Goal: Information Seeking & Learning: Learn about a topic

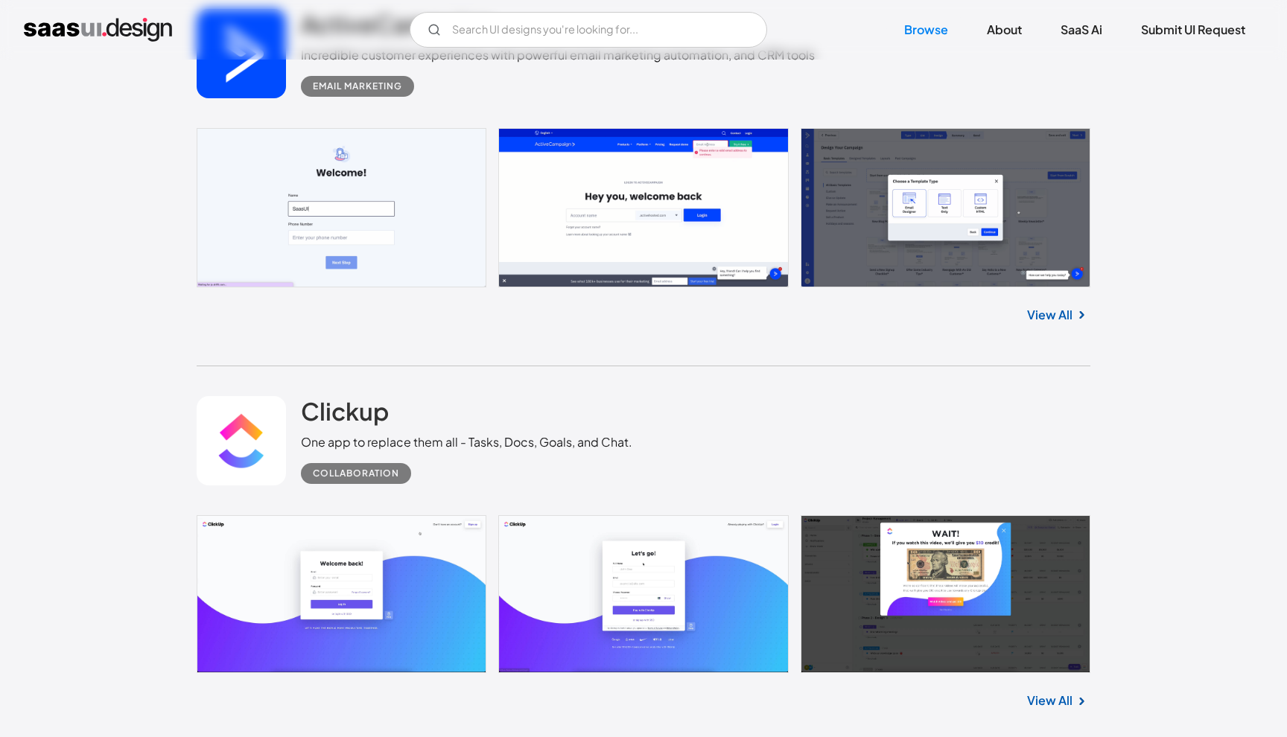
scroll to position [13709, 0]
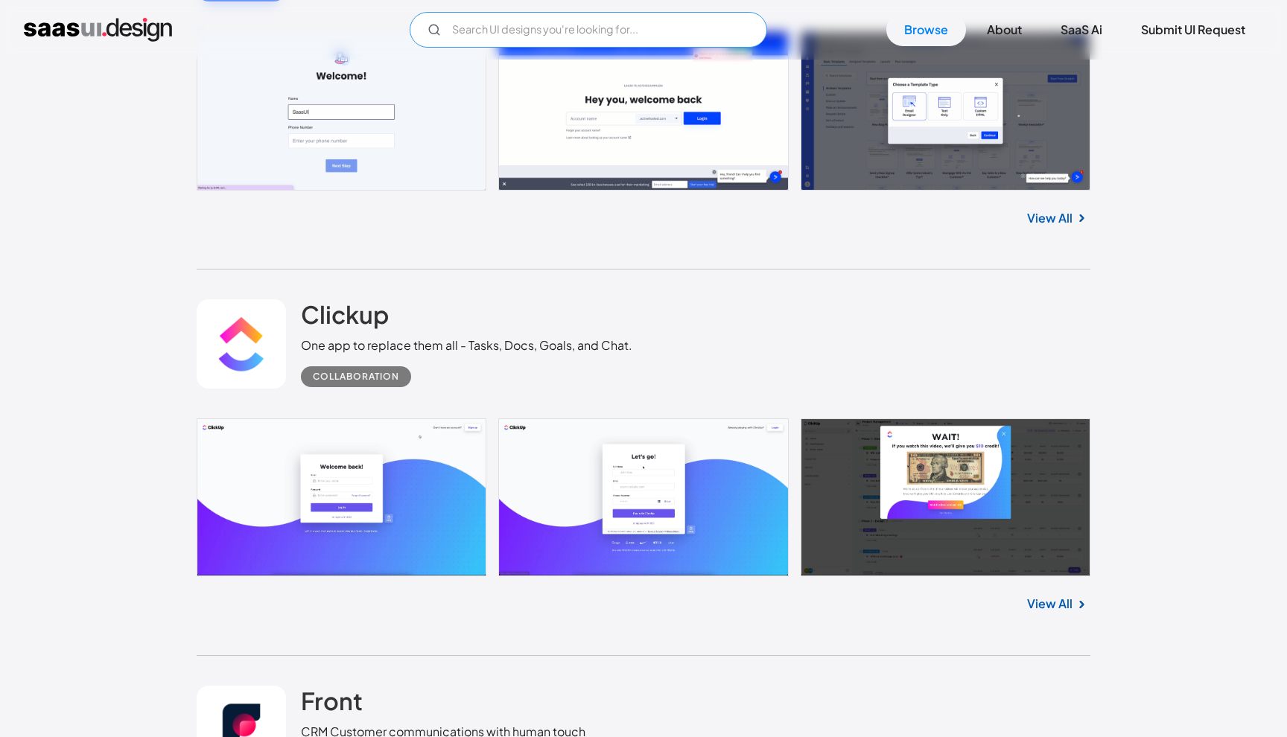
click at [620, 29] on input "Email Form" at bounding box center [588, 30] width 357 height 36
type input "а"
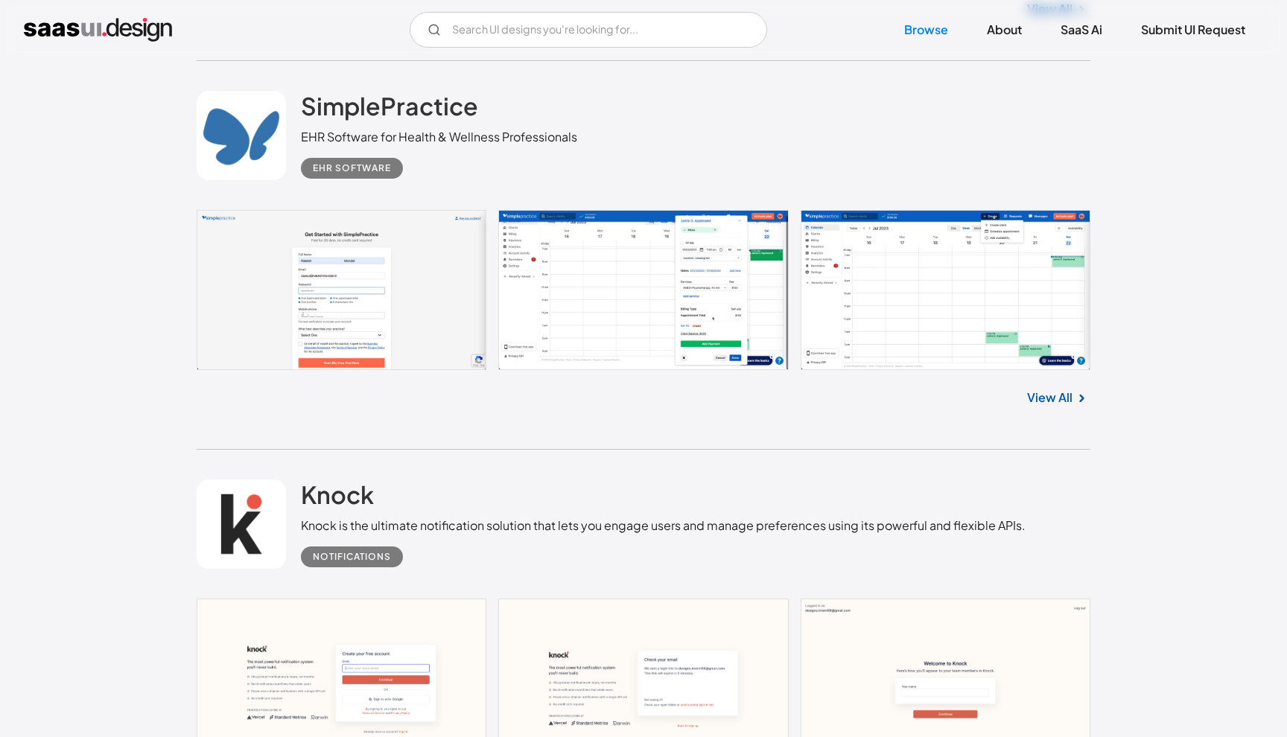
scroll to position [15026, 0]
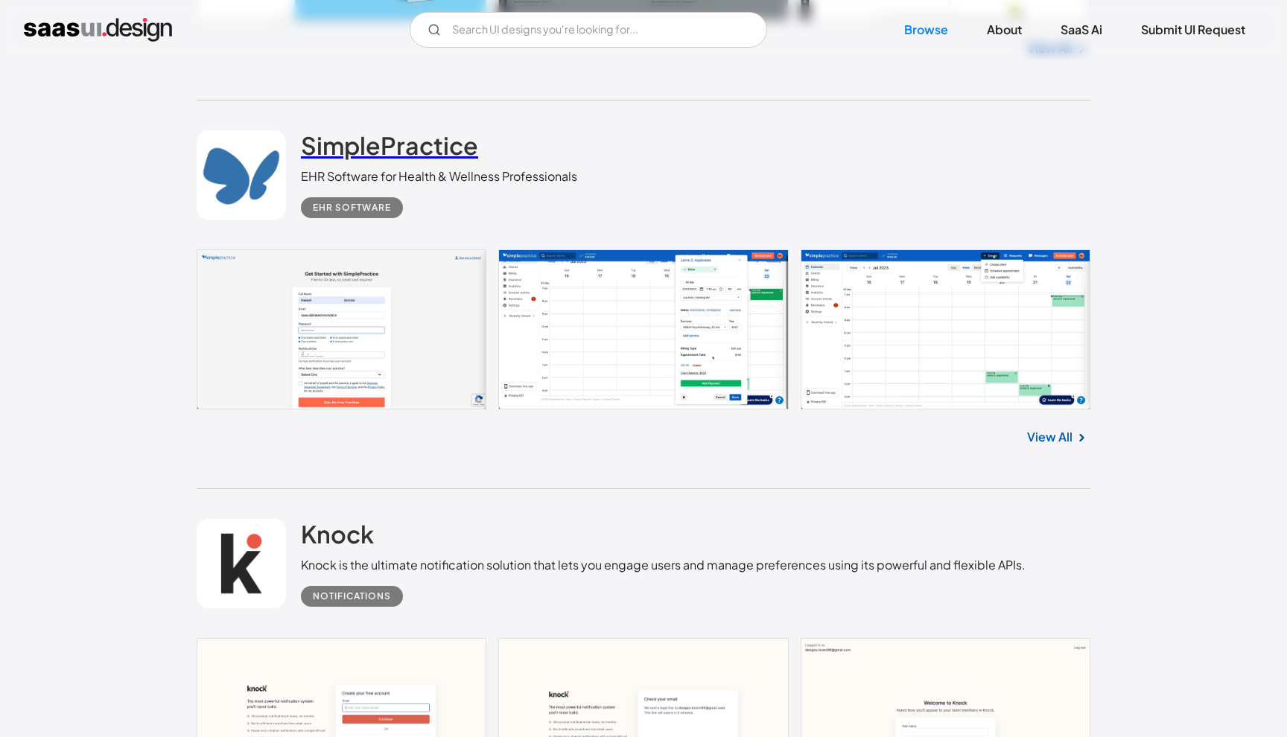
click at [405, 152] on h2 "SimplePractice" at bounding box center [389, 145] width 177 height 30
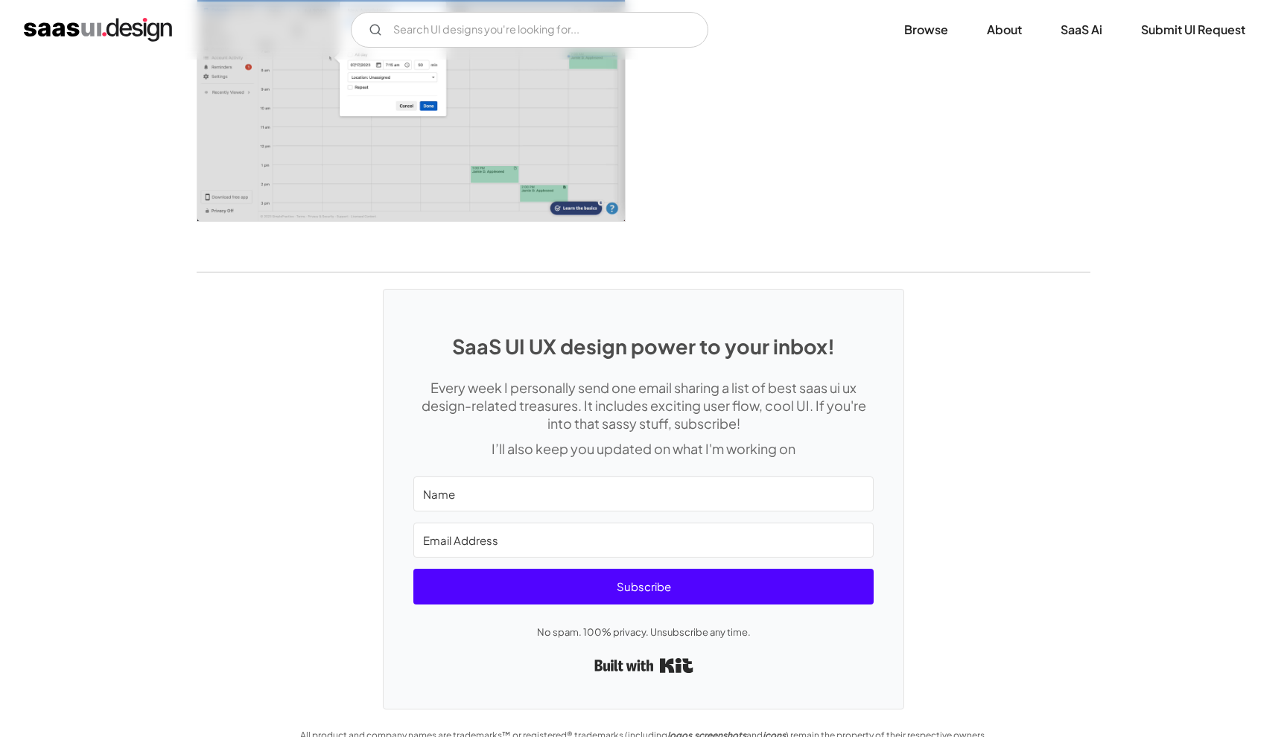
scroll to position [3916, 0]
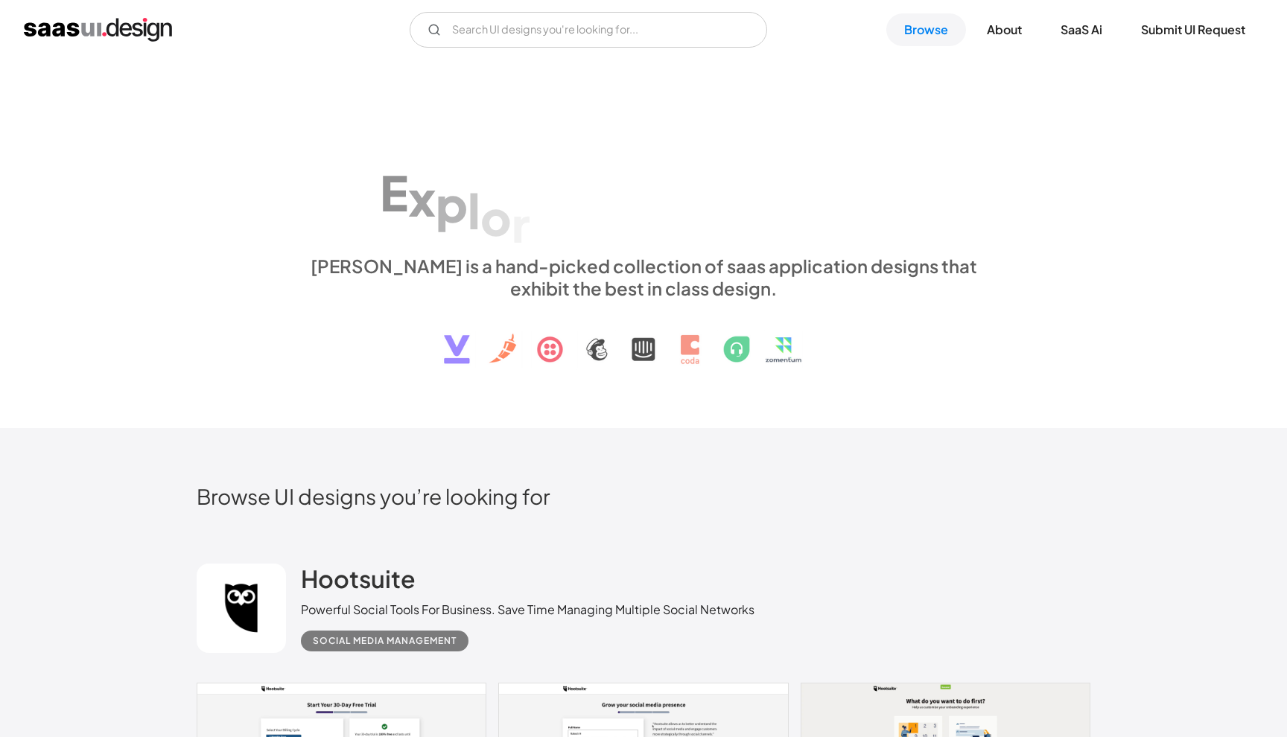
scroll to position [15026, 0]
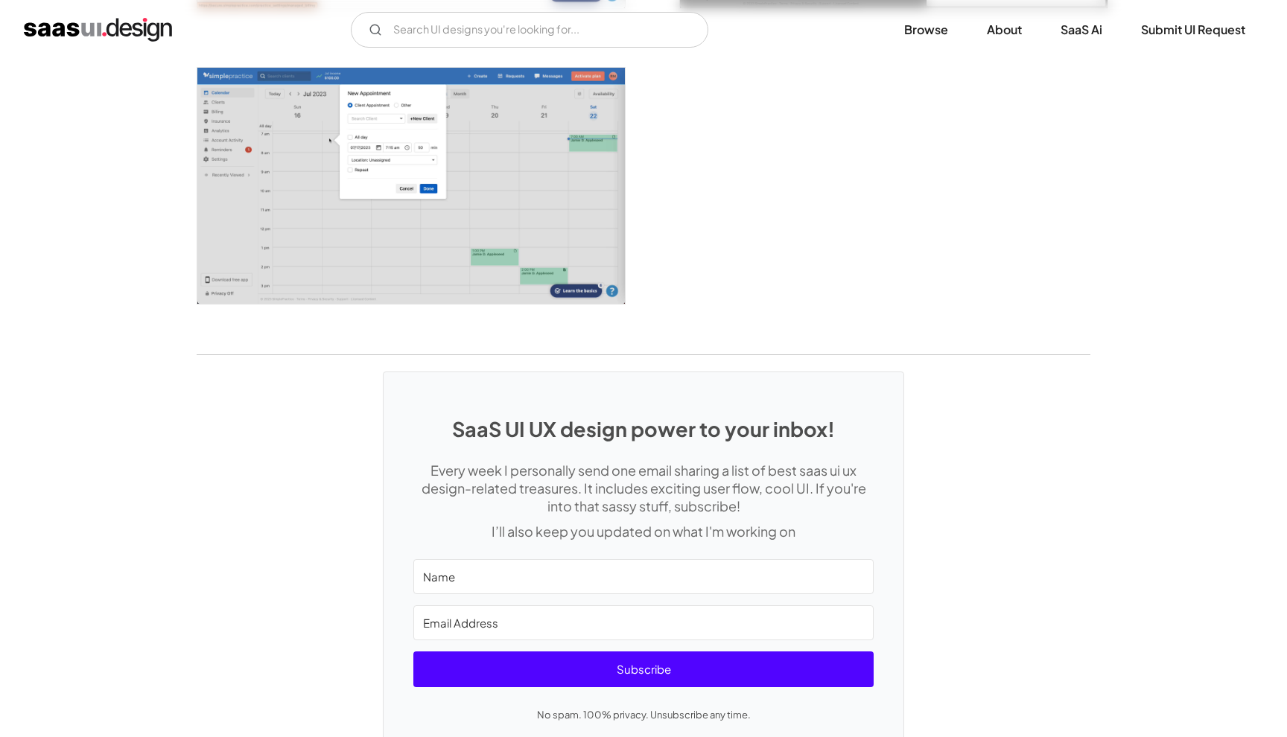
scroll to position [3638, 0]
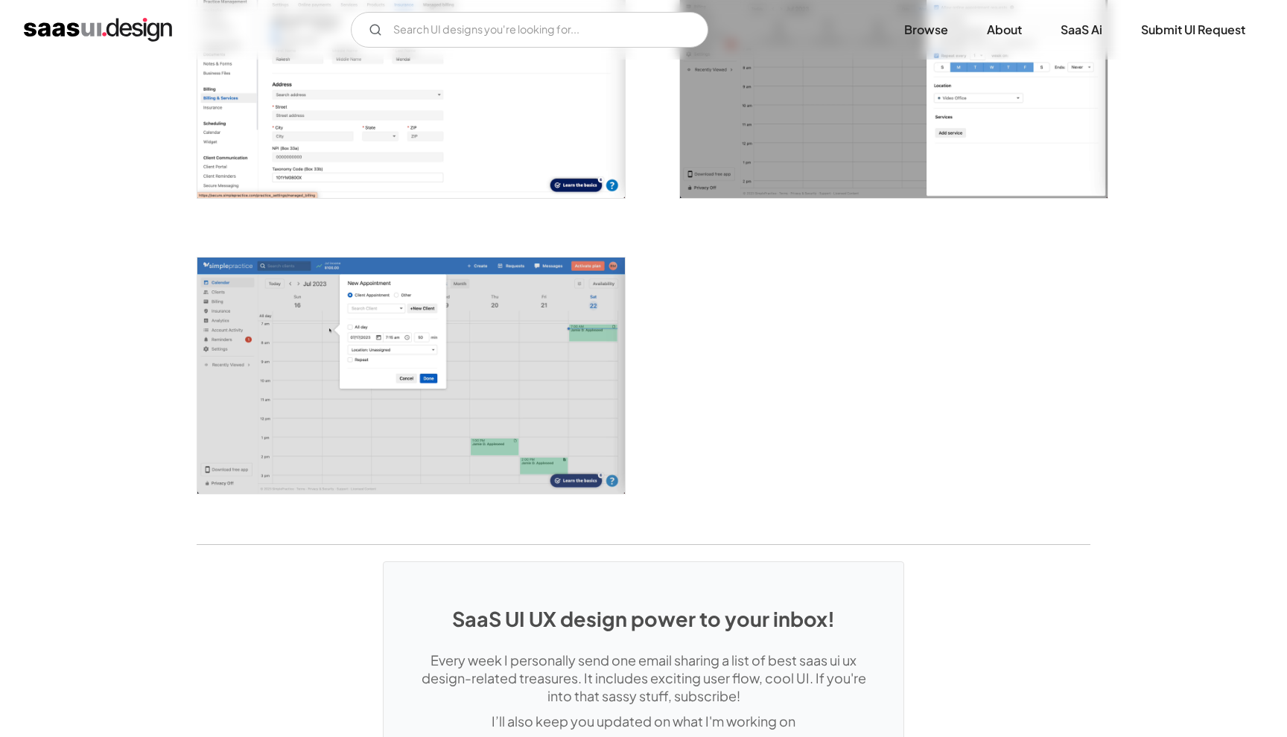
click at [484, 344] on img "open lightbox" at bounding box center [410, 376] width 427 height 236
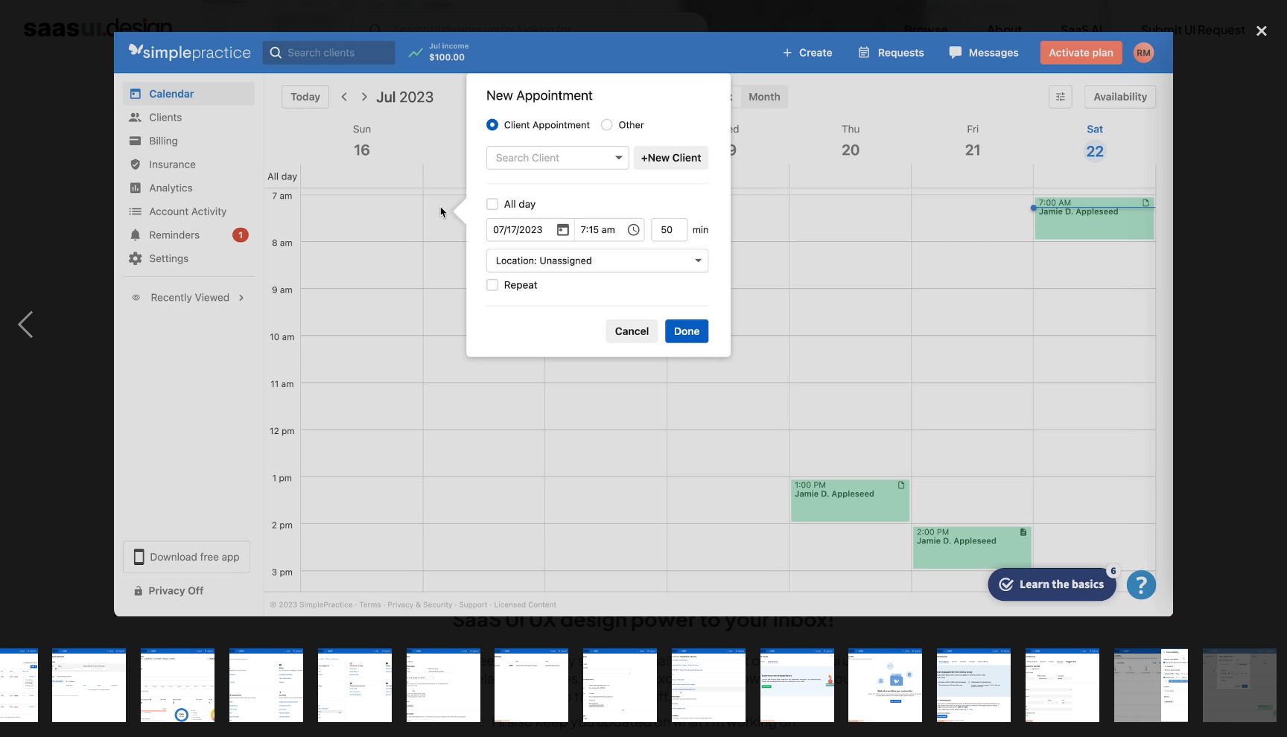
scroll to position [0, 939]
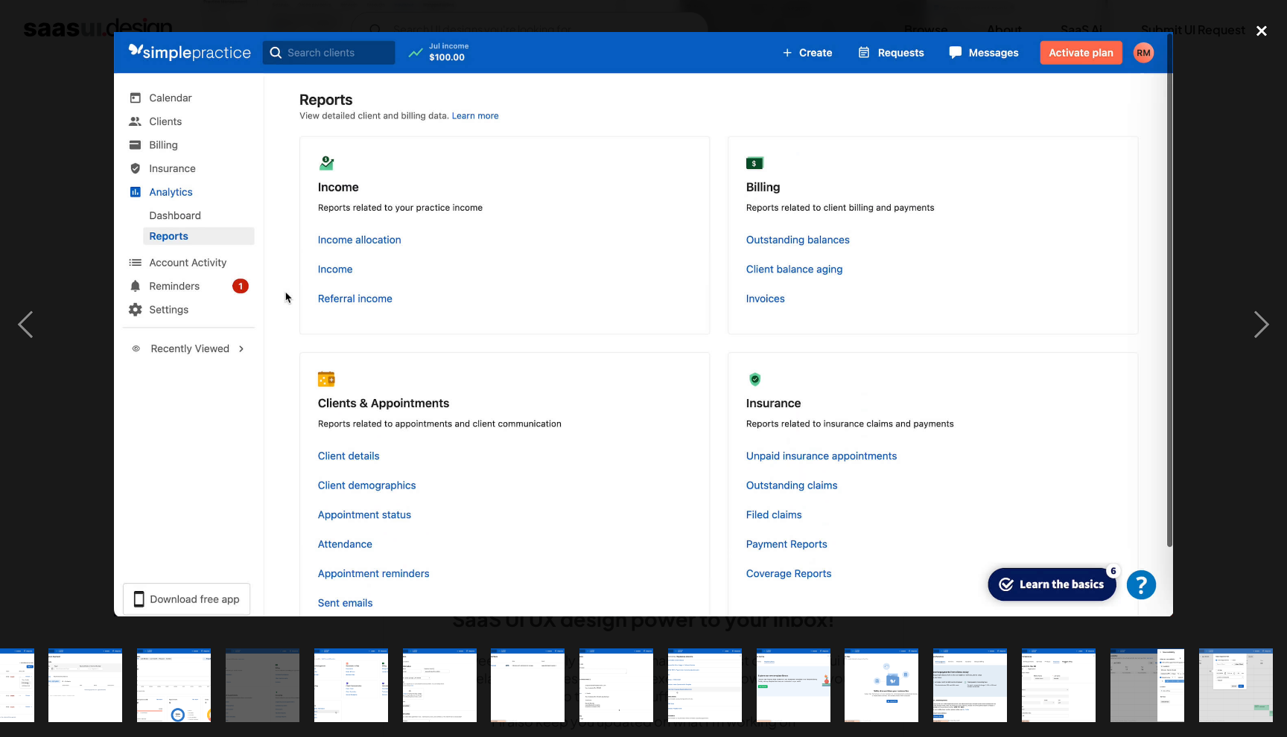
click at [1270, 37] on div "close lightbox" at bounding box center [1261, 31] width 51 height 33
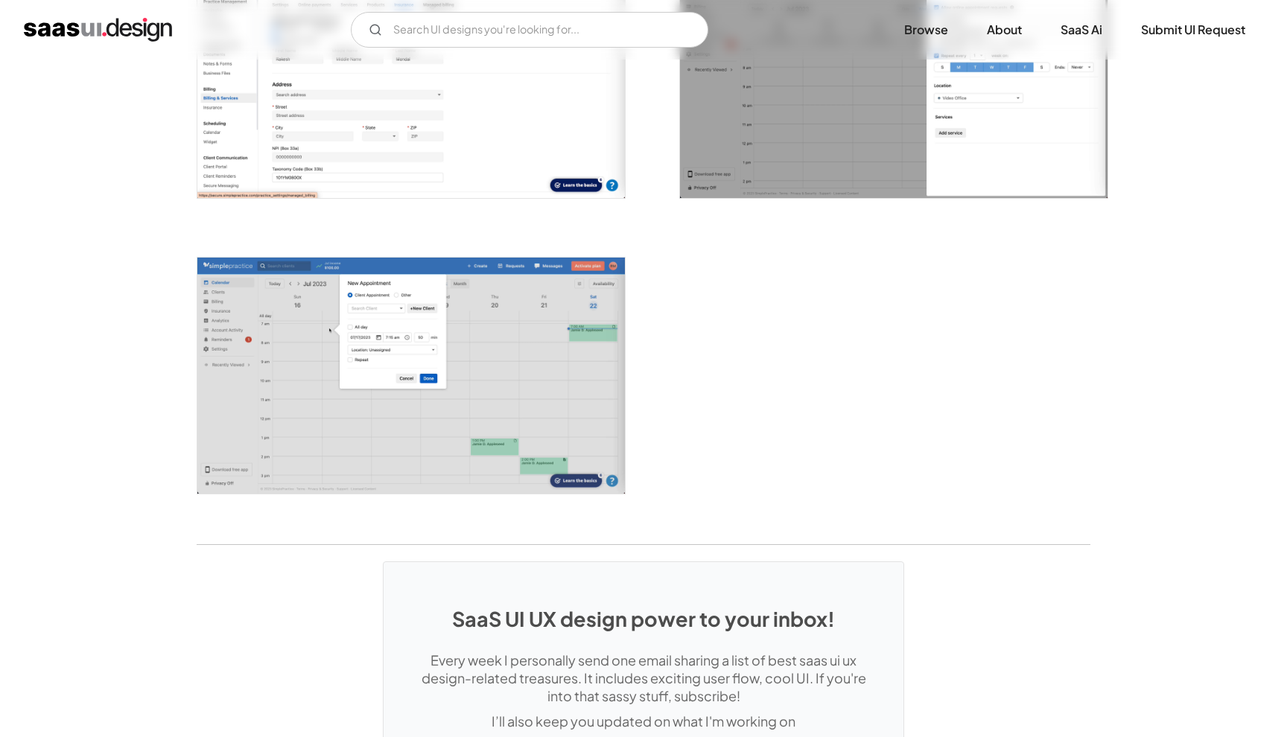
scroll to position [0, 0]
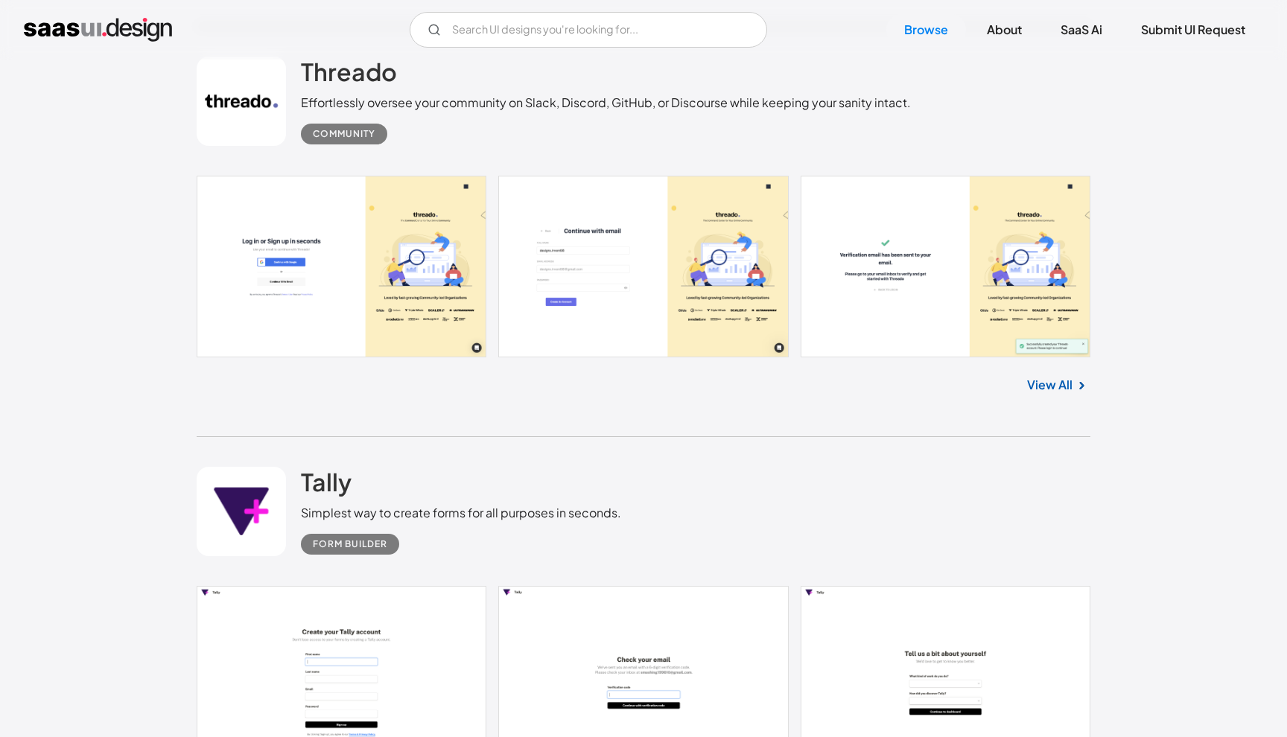
scroll to position [10783, 0]
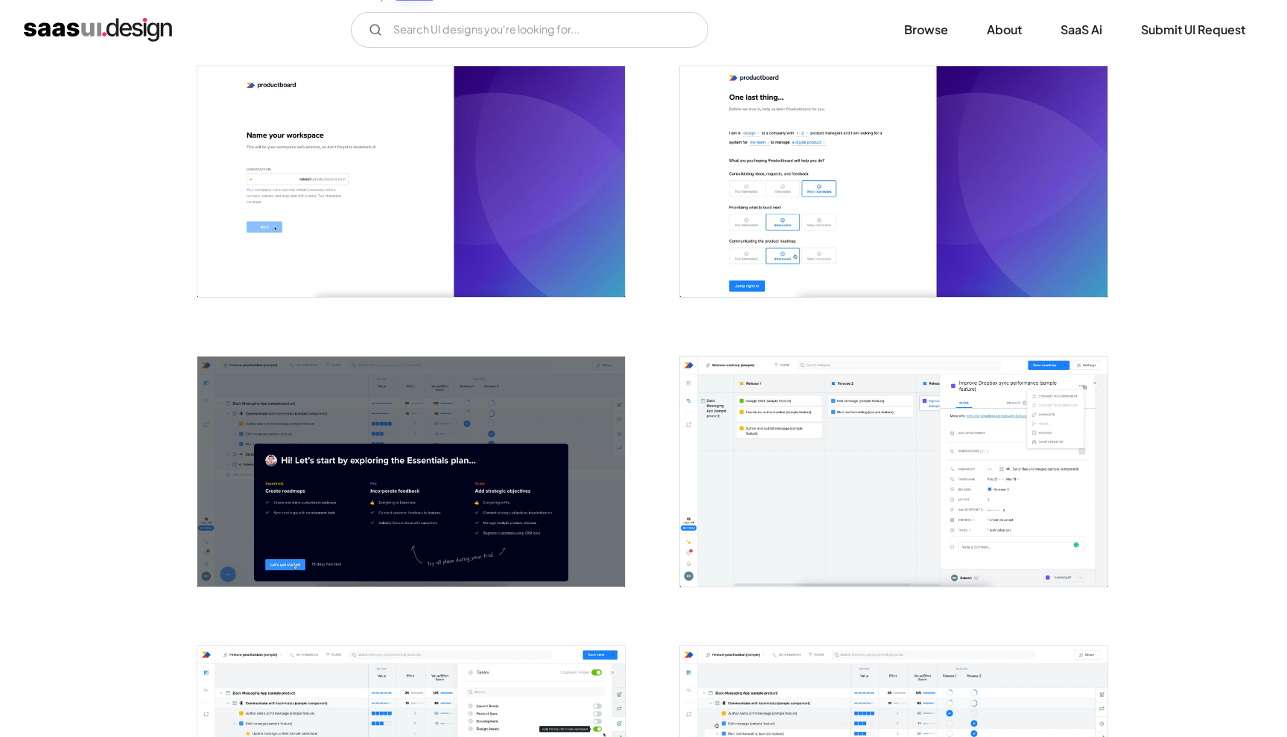
scroll to position [286, 0]
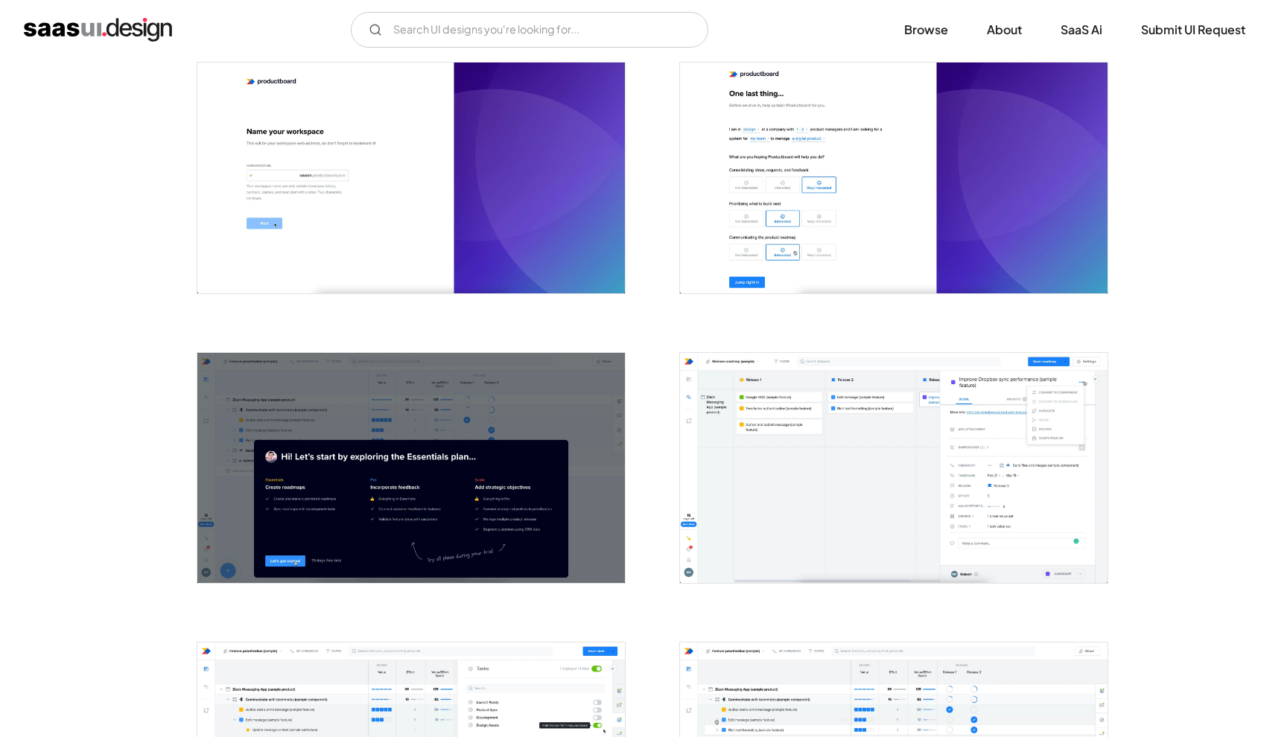
click at [885, 430] on img "open lightbox" at bounding box center [893, 468] width 427 height 230
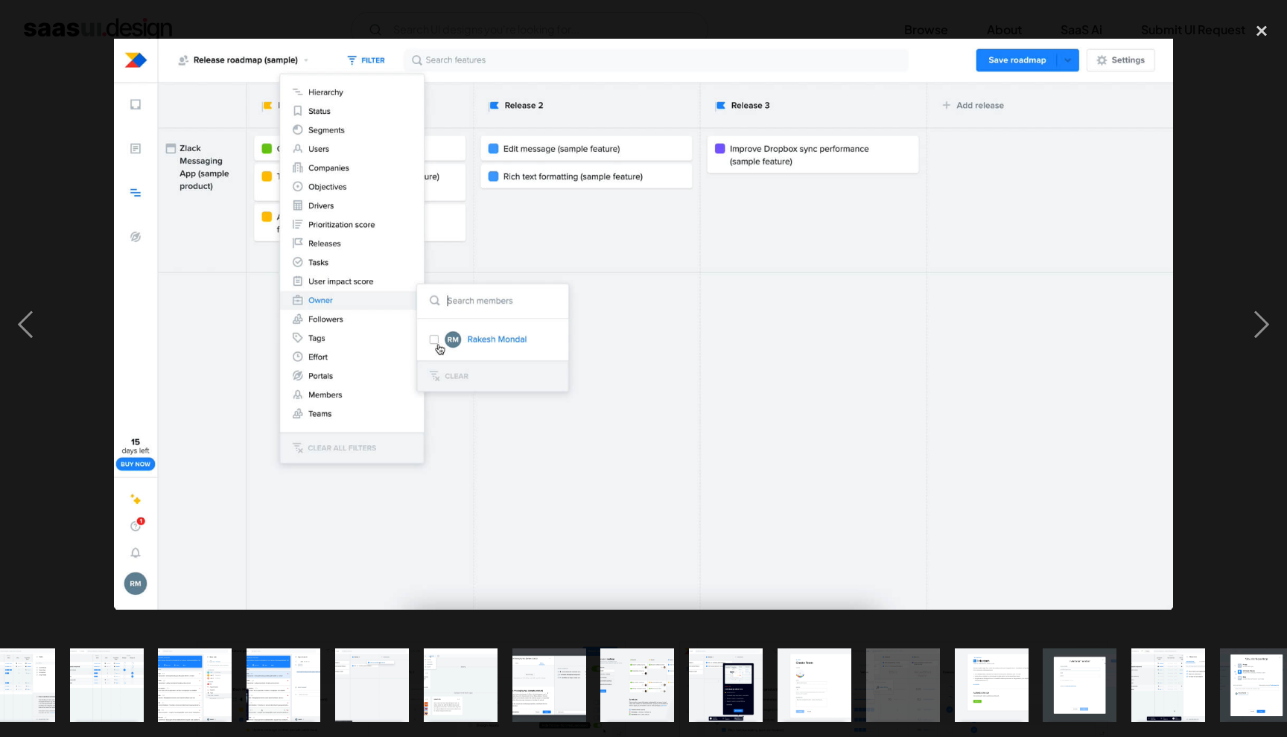
scroll to position [0, 409]
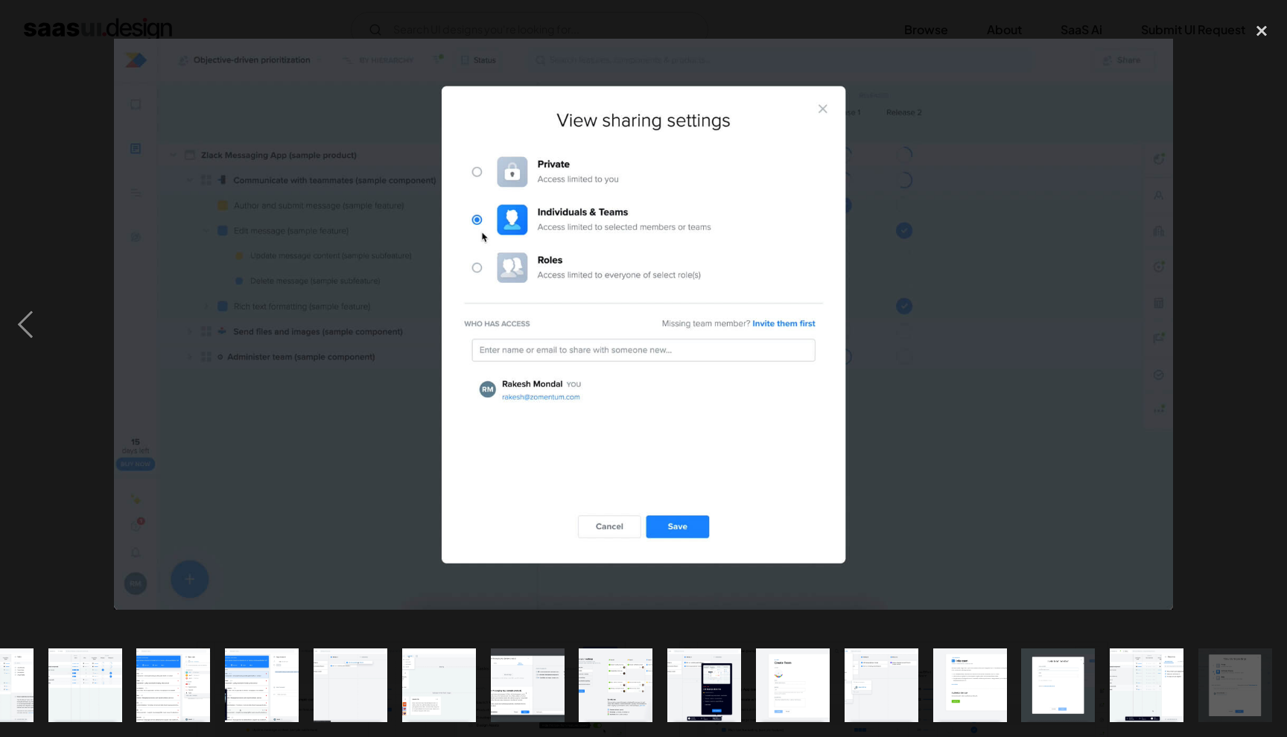
click at [885, 430] on img at bounding box center [643, 324] width 1059 height 570
click at [1260, 39] on div "close lightbox" at bounding box center [1261, 31] width 51 height 33
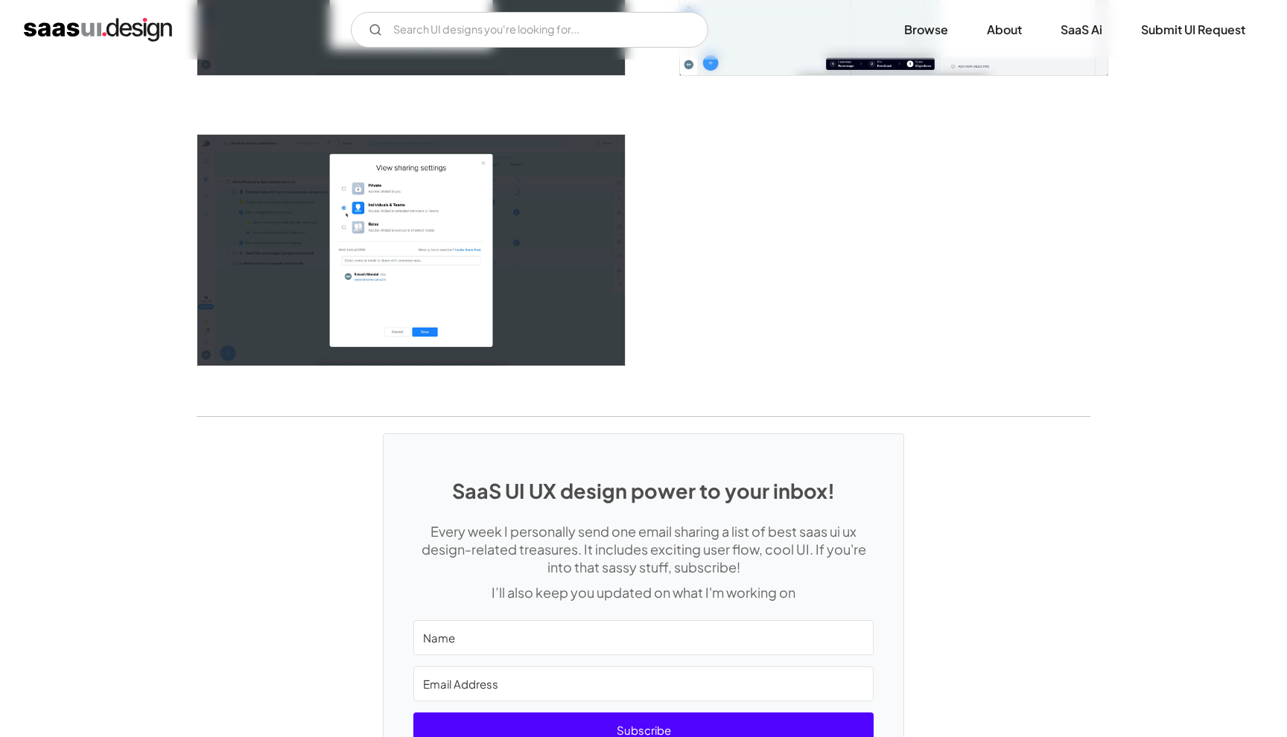
scroll to position [2916, 0]
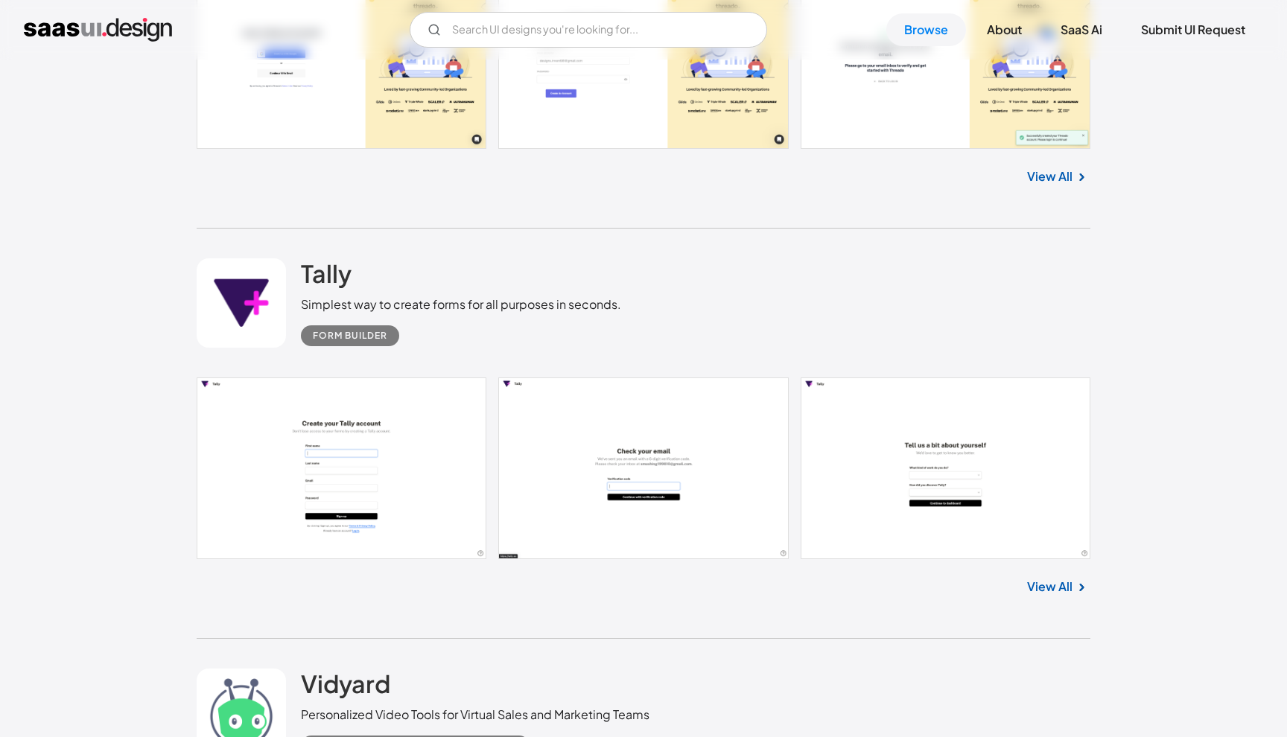
scroll to position [11059, 0]
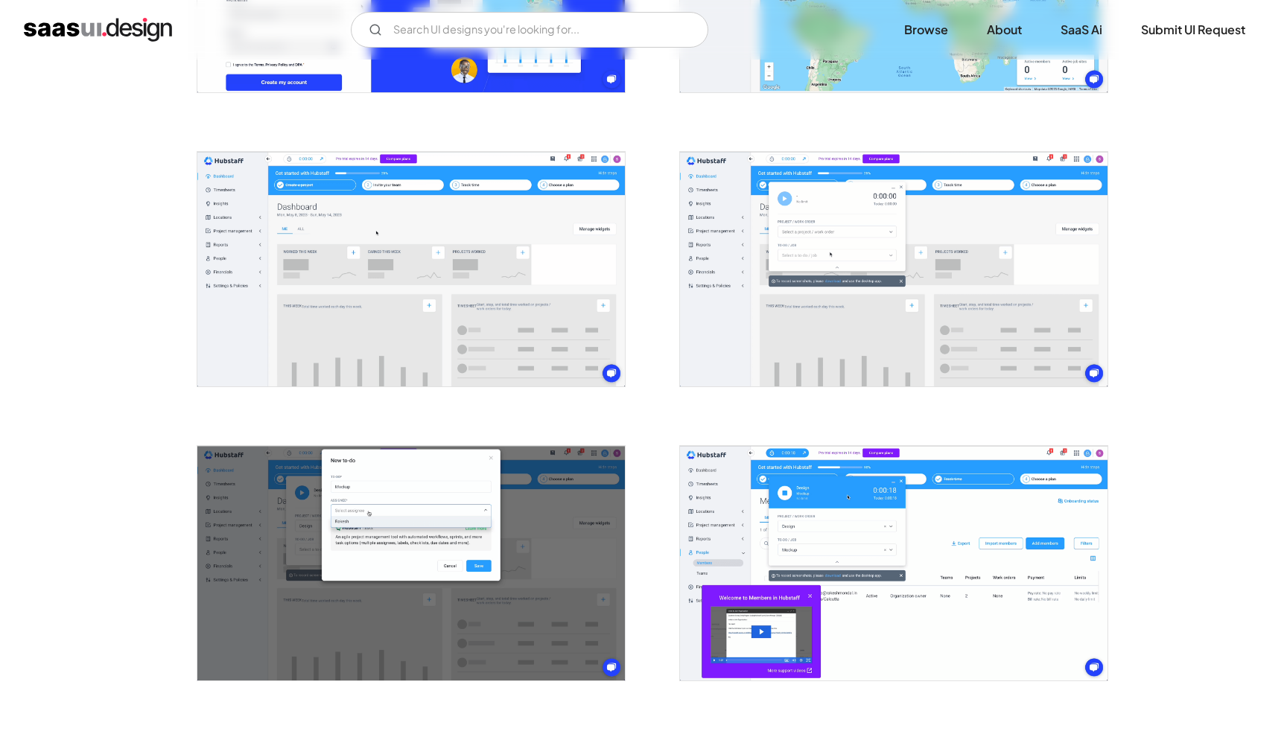
scroll to position [1067, 0]
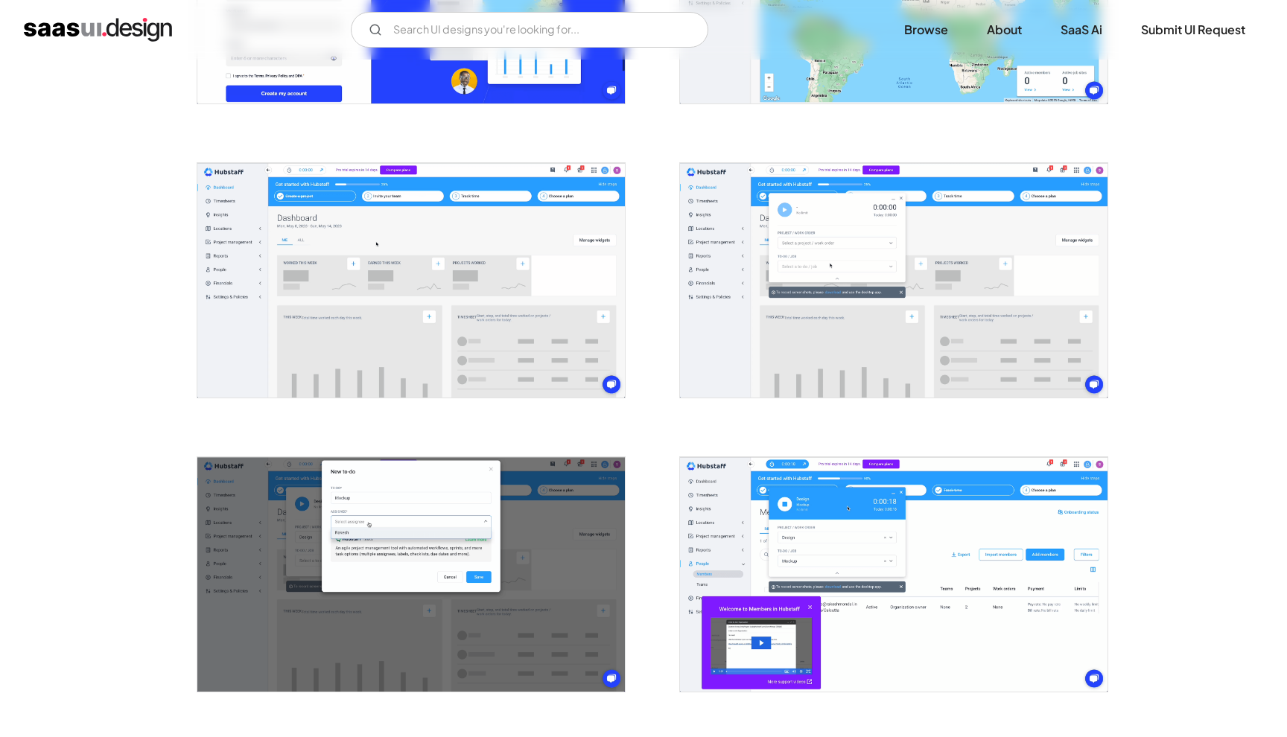
click at [877, 220] on img "open lightbox" at bounding box center [893, 280] width 427 height 235
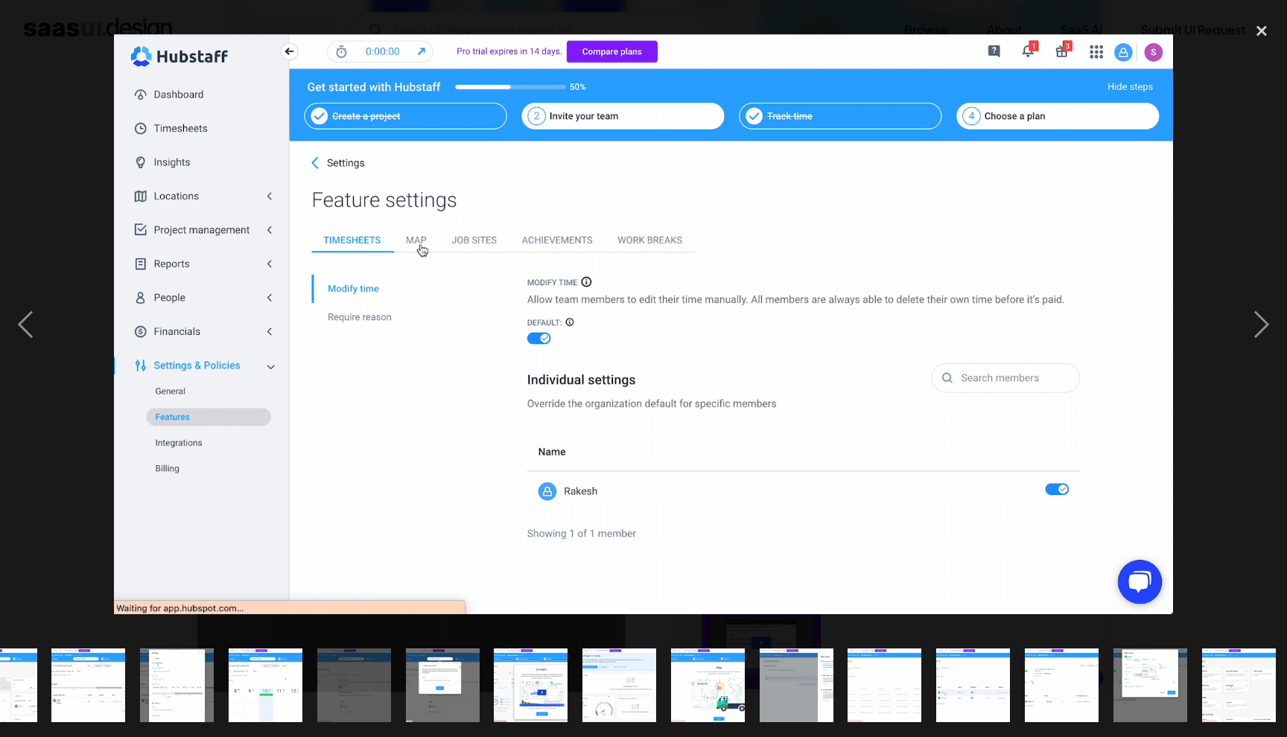
scroll to position [0, 939]
